Goal: Task Accomplishment & Management: Manage account settings

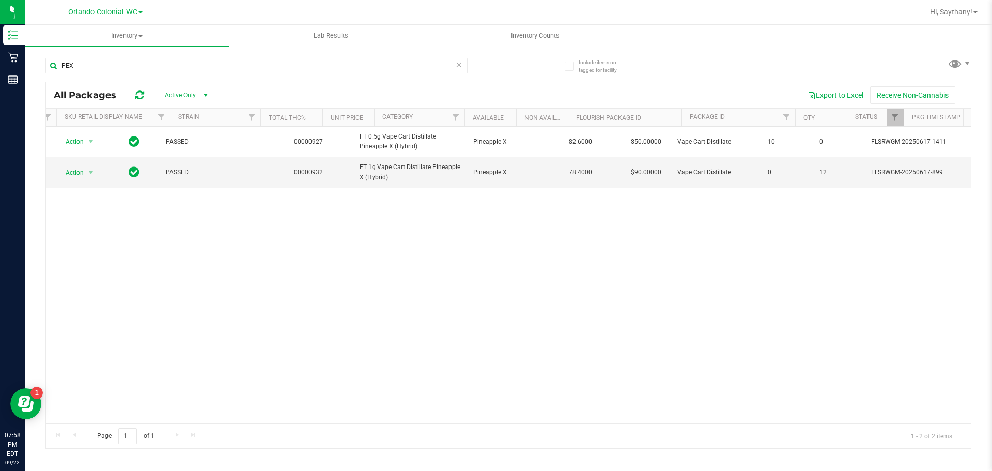
scroll to position [0, 297]
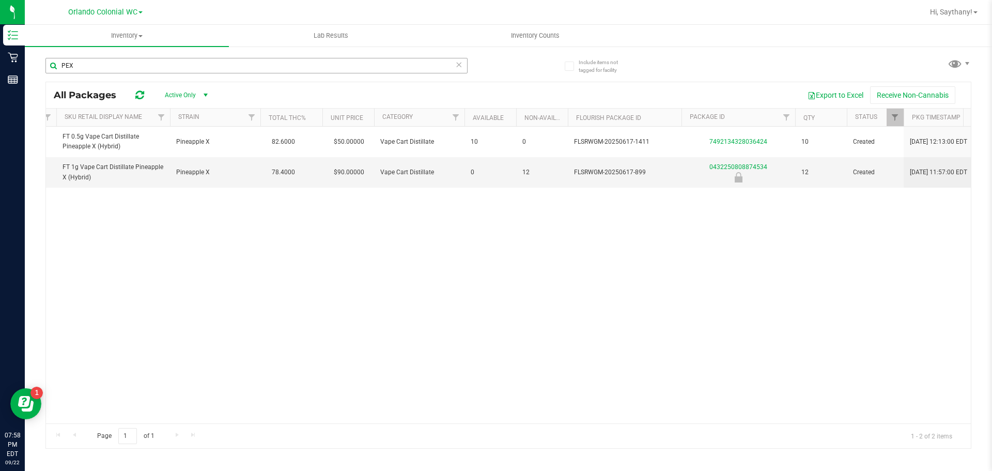
click at [453, 65] on input "PEX" at bounding box center [256, 66] width 422 height 16
click at [455, 85] on div "All Packages Active Only Active Only Lab Samples Locked All External Internal E…" at bounding box center [508, 95] width 925 height 26
click at [456, 65] on icon at bounding box center [458, 64] width 7 height 12
click at [344, 66] on input "text" at bounding box center [256, 66] width 422 height 16
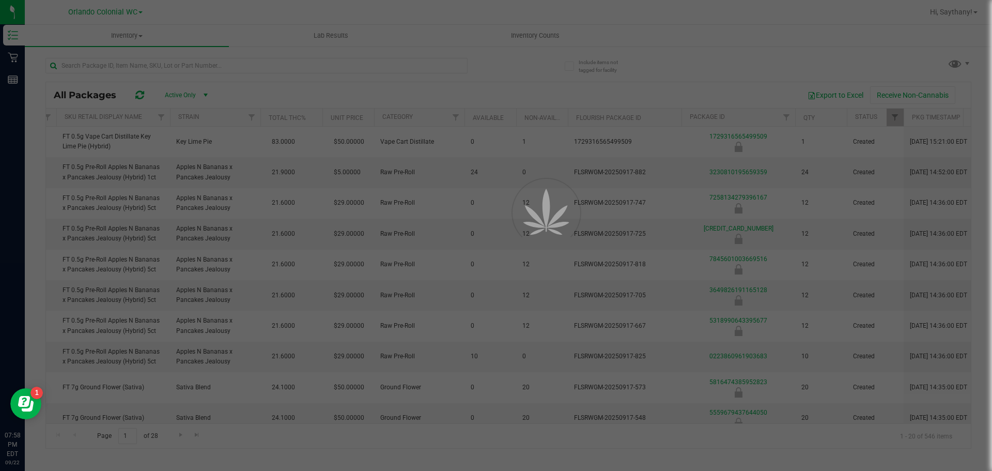
click at [193, 61] on div at bounding box center [496, 235] width 992 height 471
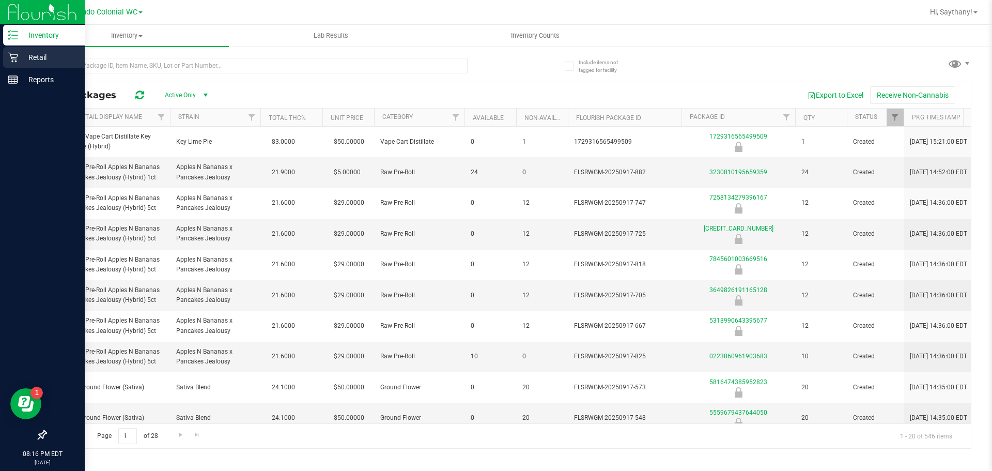
click at [43, 59] on p "Retail" at bounding box center [49, 57] width 62 height 12
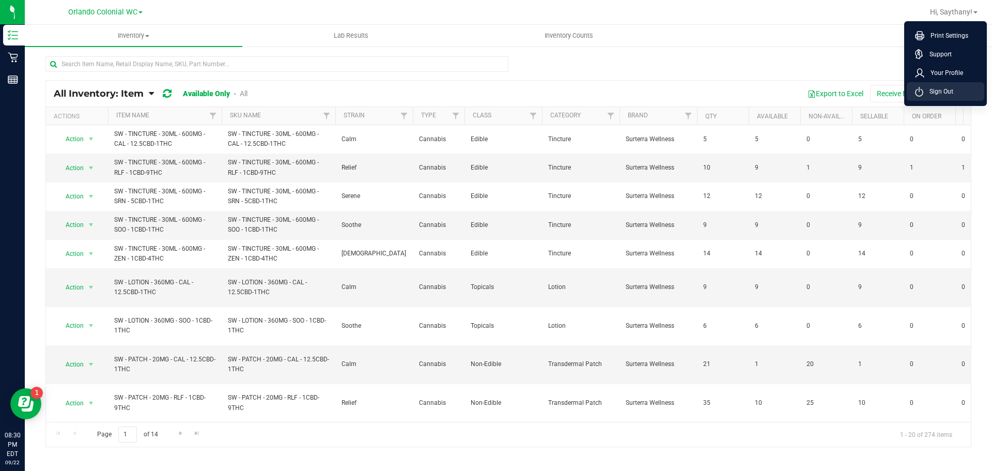
click at [956, 91] on li "Sign Out" at bounding box center [946, 91] width 78 height 19
